Goal: Task Accomplishment & Management: Use online tool/utility

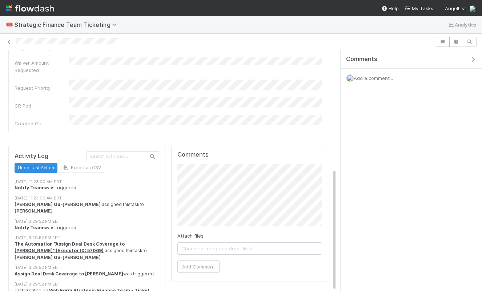
scroll to position [234, 0]
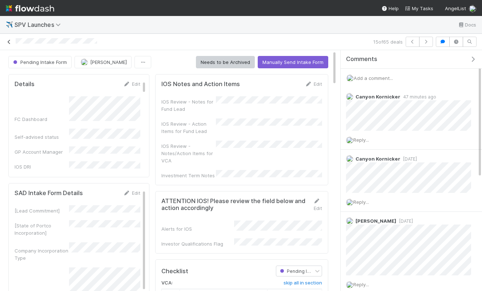
click at [5, 44] on icon at bounding box center [8, 42] width 7 height 5
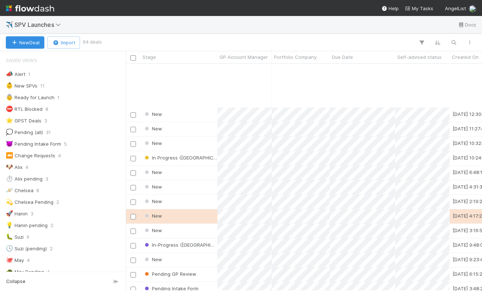
scroll to position [65, 0]
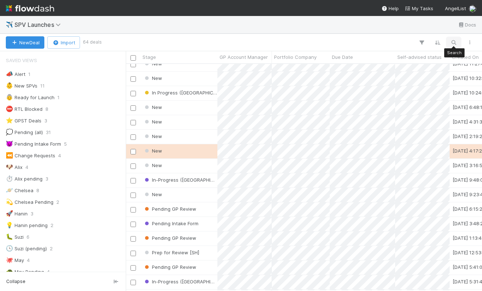
click at [451, 44] on icon "button" at bounding box center [453, 42] width 7 height 7
type input "sprinter"
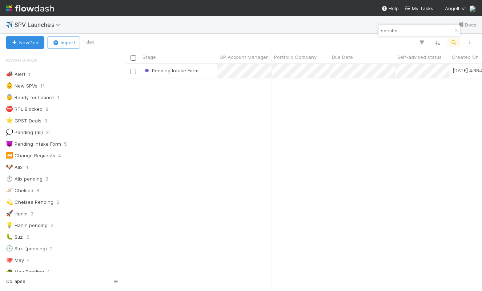
scroll to position [227, 356]
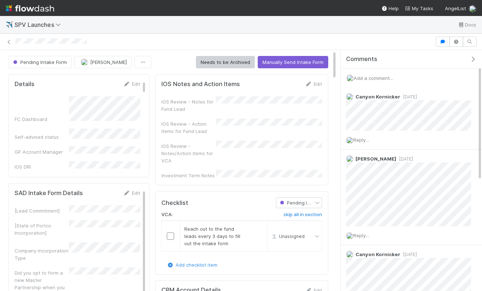
click at [367, 74] on div "Add a comment..." at bounding box center [410, 78] width 141 height 19
click at [368, 79] on span "Add a comment..." at bounding box center [372, 78] width 39 height 6
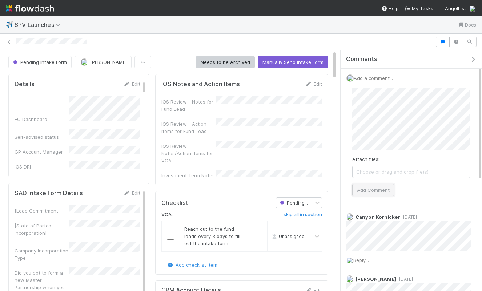
click at [367, 193] on button "Add Comment" at bounding box center [373, 190] width 42 height 12
